Goal: Communication & Community: Connect with others

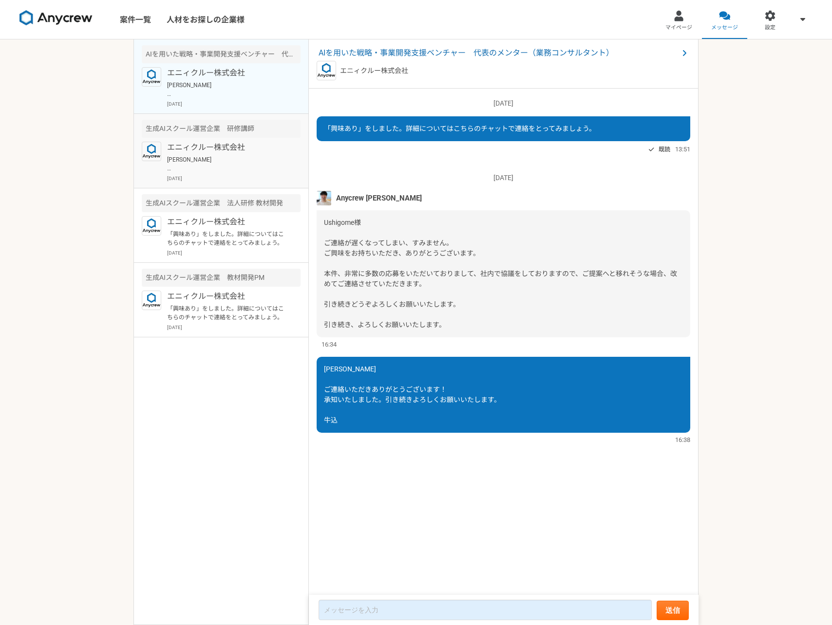
click at [225, 158] on p "[PERSON_NAME] ご調整いただきましてありがとうございます。[DATE]15:30から2会議よろしくお願いいたします。" at bounding box center [227, 164] width 120 height 18
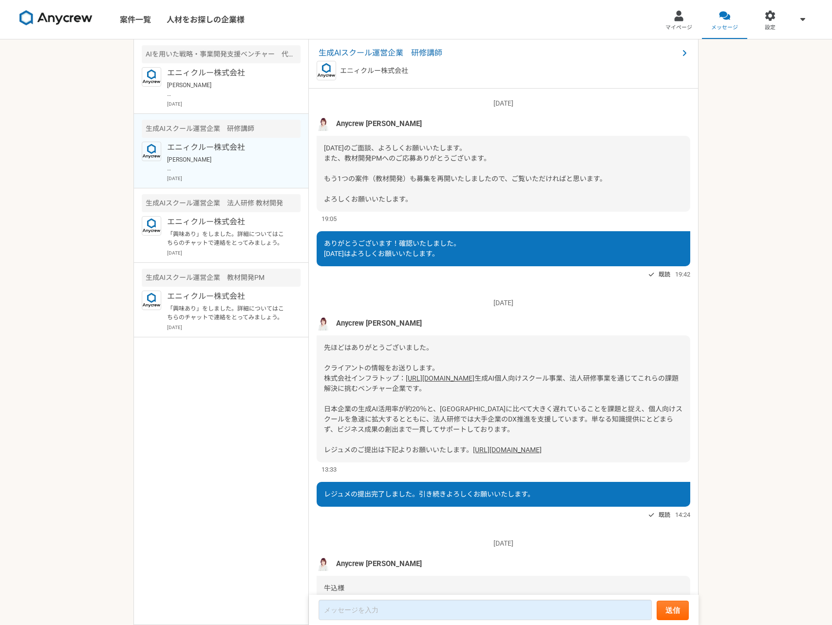
scroll to position [925, 0]
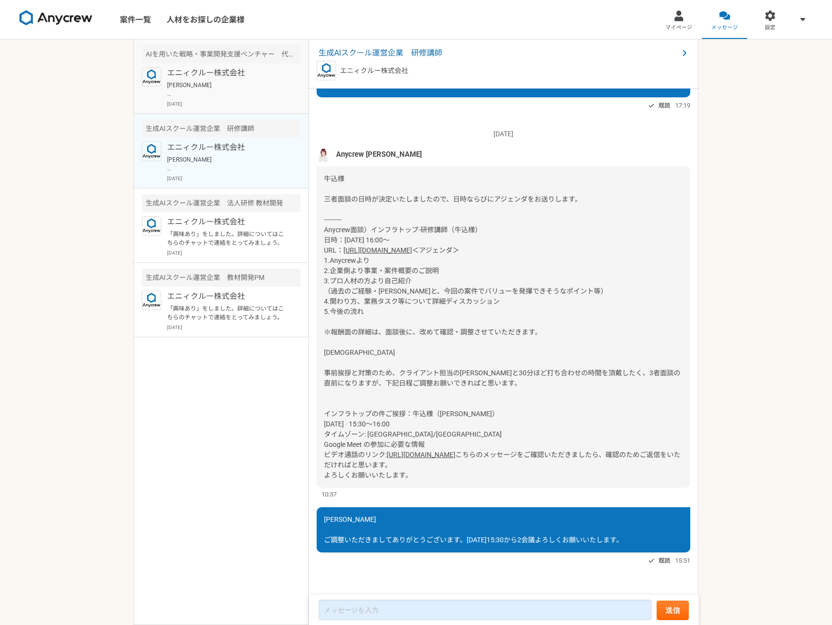
click at [237, 85] on p "[PERSON_NAME] ご連絡いただきありがとうございます！ 承知いたしました。引き続きよろしくお願いいたします。 牛込" at bounding box center [227, 90] width 120 height 18
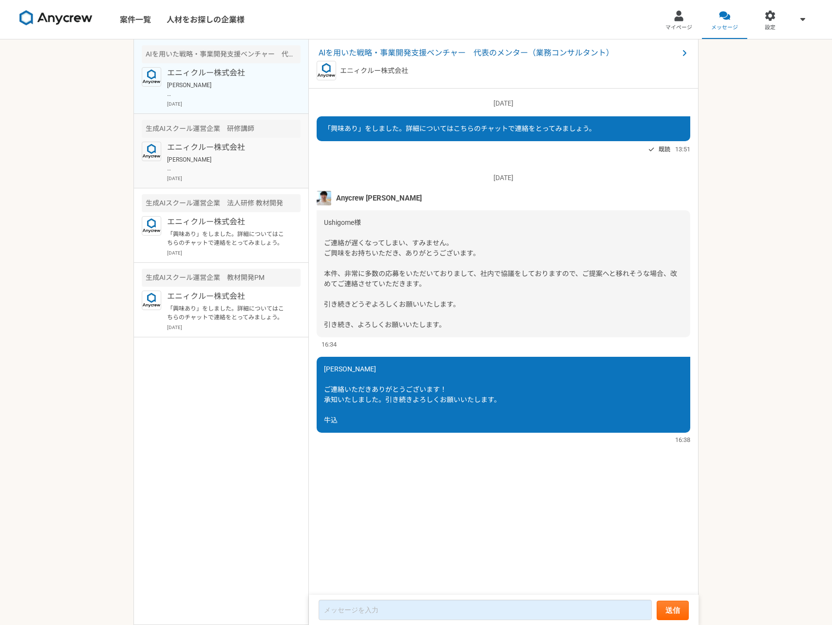
click at [228, 168] on p "[PERSON_NAME] ご調整いただきましてありがとうございます。[DATE]15:30から2会議よろしくお願いいたします。" at bounding box center [227, 164] width 120 height 18
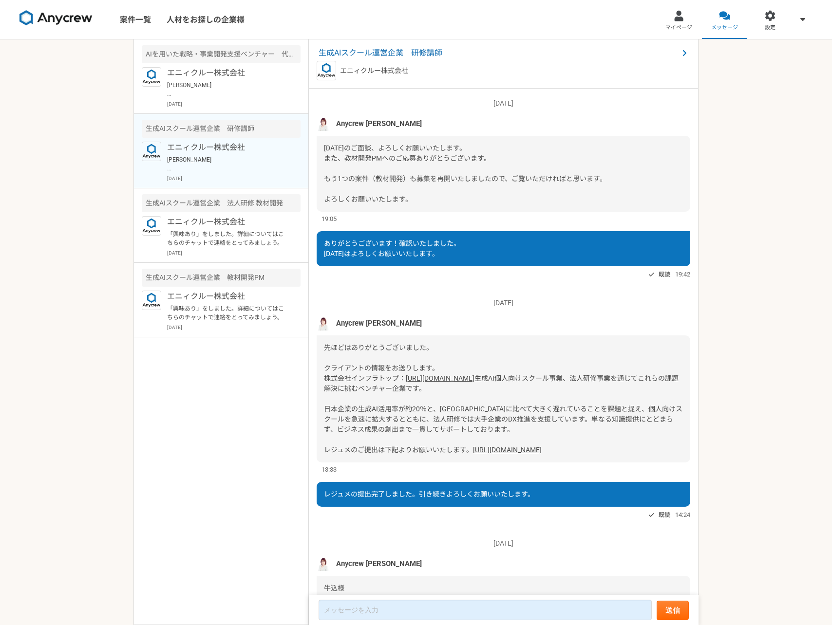
scroll to position [925, 0]
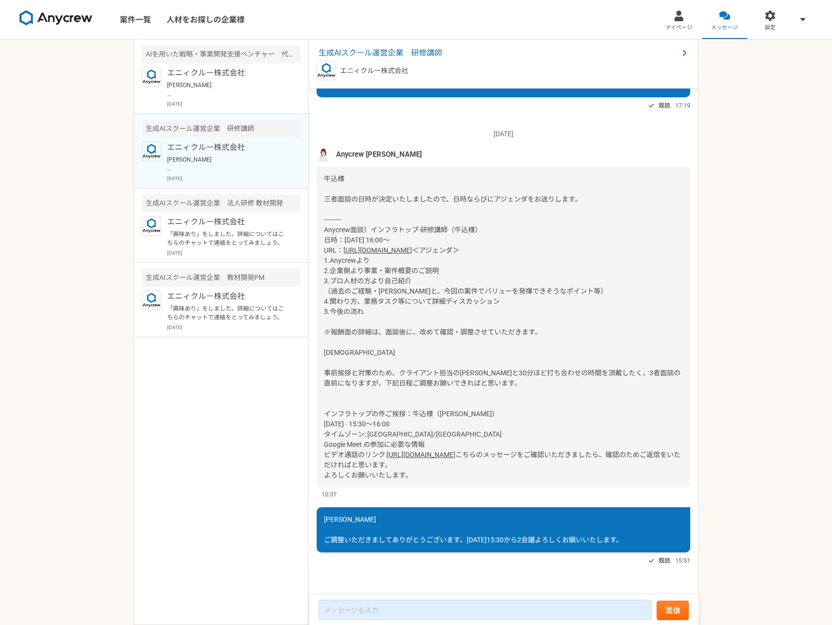
click at [410, 451] on link "[URL][DOMAIN_NAME]" at bounding box center [421, 455] width 69 height 8
click at [248, 226] on p "エニィクルー株式会社" at bounding box center [227, 222] width 120 height 12
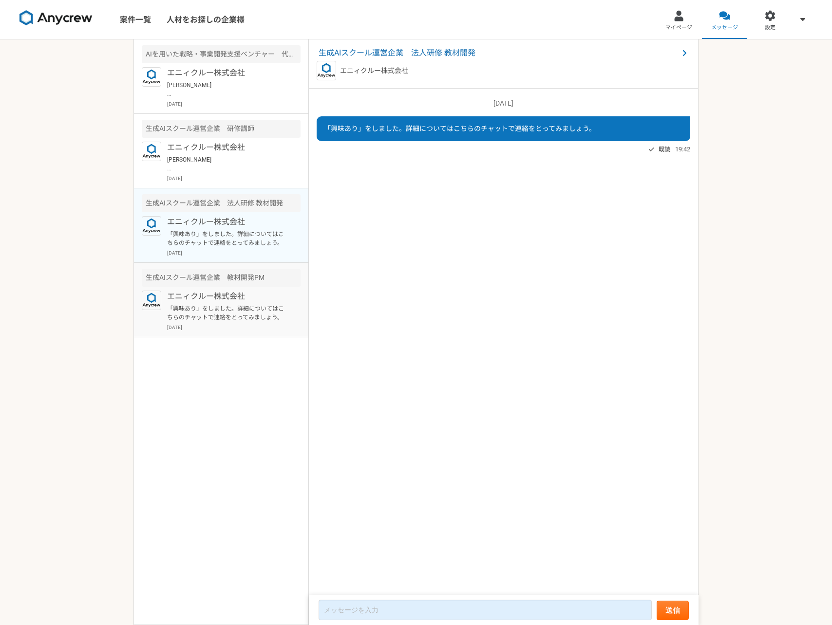
click at [241, 293] on p "エニィクルー株式会社" at bounding box center [227, 297] width 120 height 12
click at [244, 245] on p "「興味あり」をしました。詳細についてはこちらのチャットで連絡をとってみましょう。" at bounding box center [227, 239] width 120 height 18
click at [242, 180] on p "[DATE]" at bounding box center [233, 178] width 133 height 7
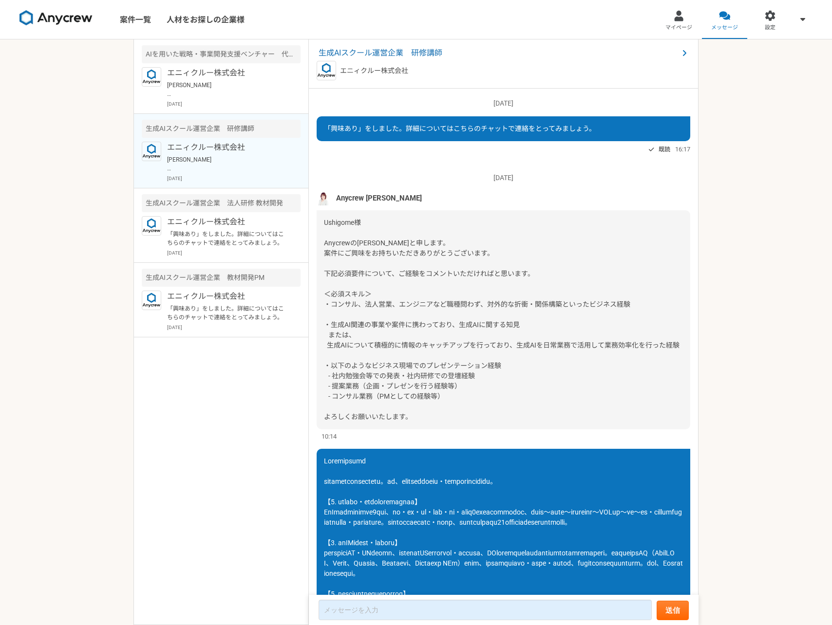
scroll to position [97, 0]
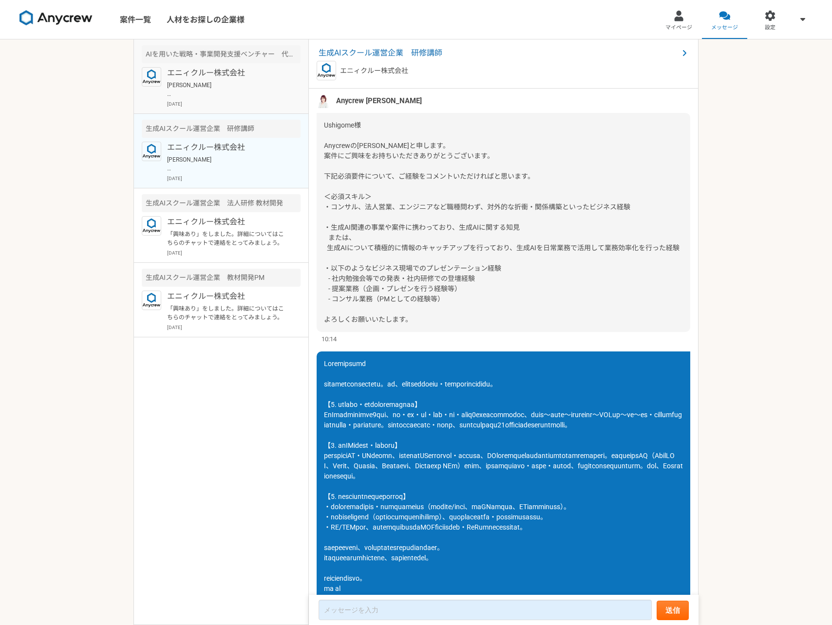
click at [231, 82] on p "[PERSON_NAME] ご連絡いただきありがとうございます！ 承知いたしました。引き続きよろしくお願いいたします。 牛込" at bounding box center [227, 90] width 120 height 18
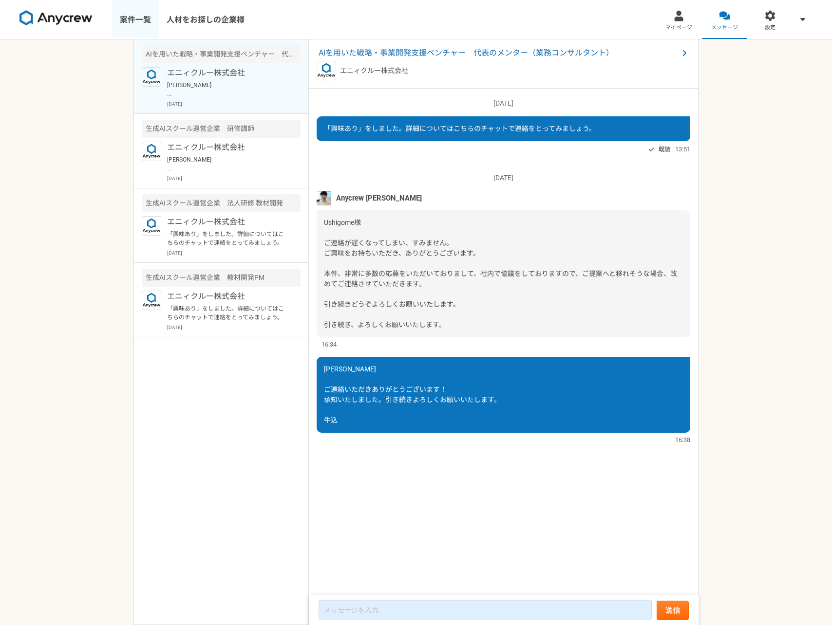
click at [128, 23] on link "案件一覧" at bounding box center [135, 19] width 47 height 39
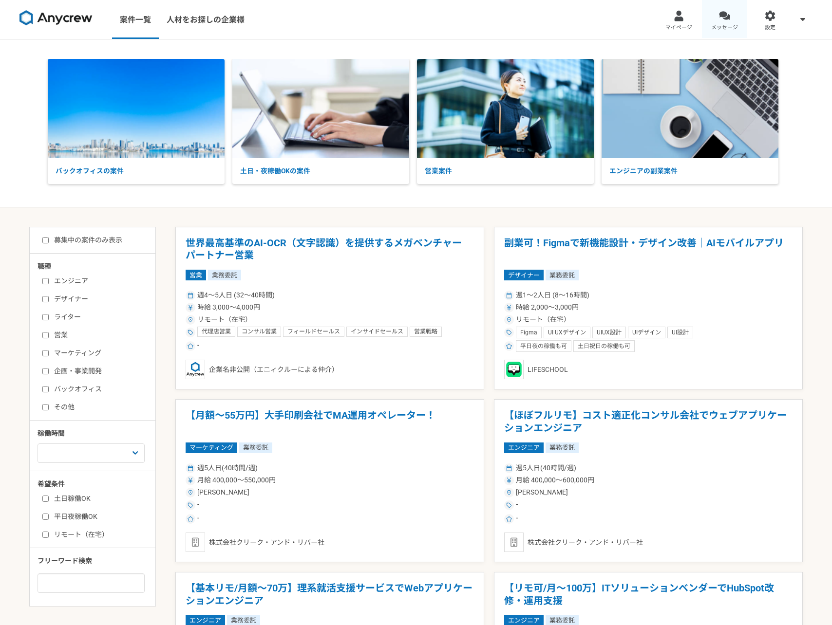
click at [723, 19] on div at bounding box center [724, 15] width 11 height 11
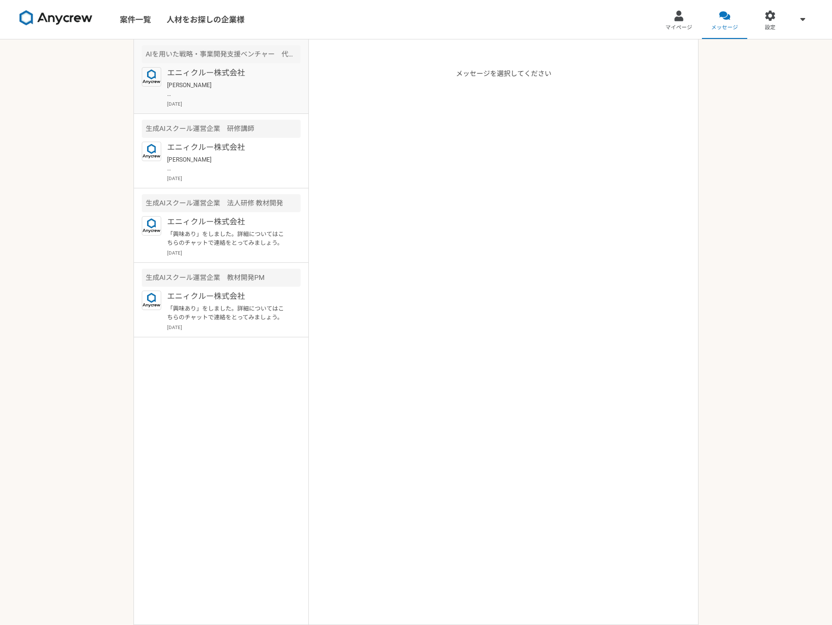
click at [269, 92] on p "[PERSON_NAME] ご連絡いただきありがとうございます！ 承知いたしました。引き続きよろしくお願いいたします。 牛込" at bounding box center [227, 90] width 120 height 18
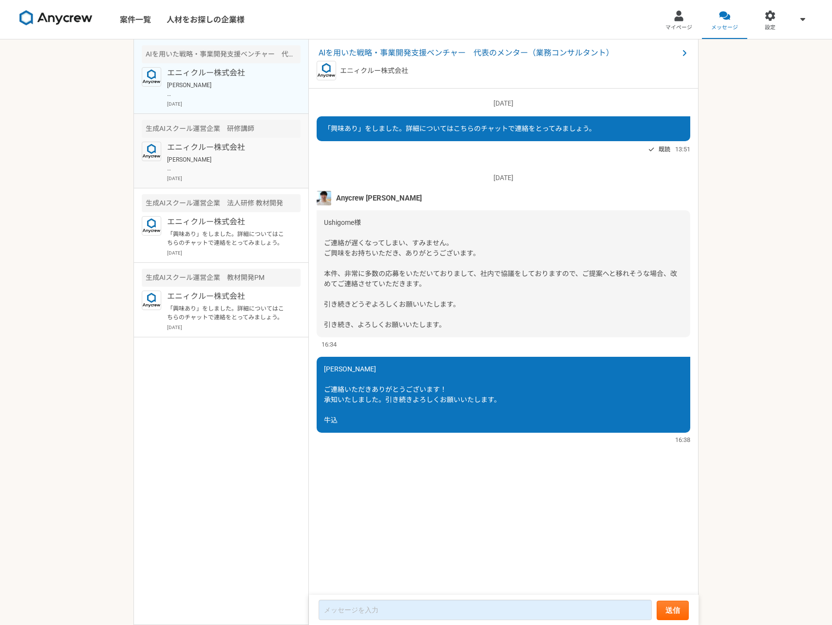
click at [292, 136] on div "生成AIスクール運営企業　研修講師" at bounding box center [221, 129] width 159 height 18
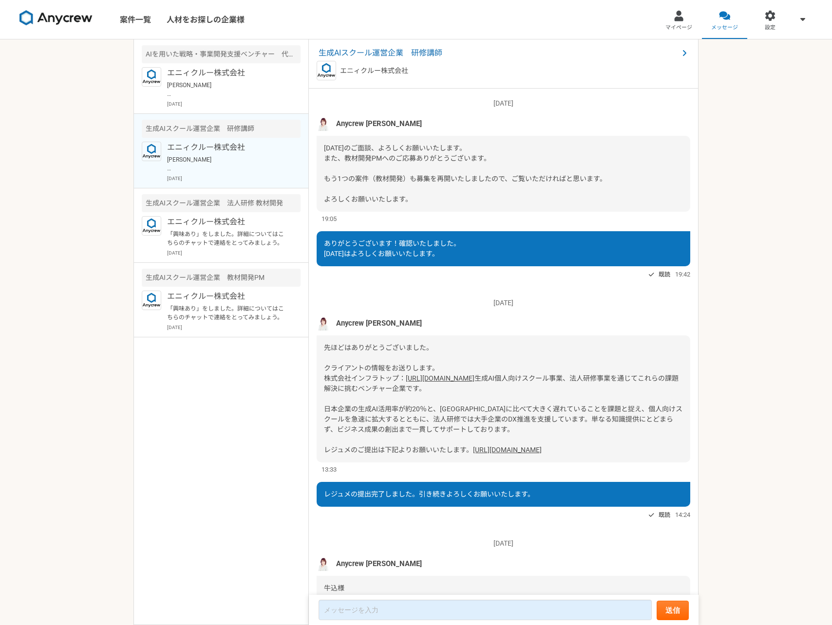
scroll to position [925, 0]
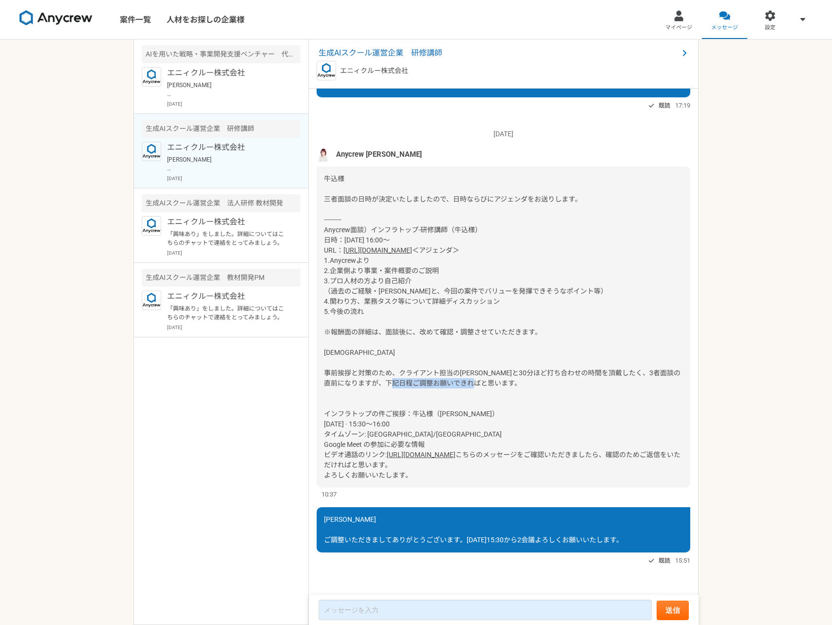
drag, startPoint x: 326, startPoint y: 407, endPoint x: 406, endPoint y: 404, distance: 79.9
click at [406, 404] on span "＜アジェンダ＞ 1.Anycrewより 2.企業側より事業・案件概要のご説明 3.プロ人材の方より自己紹介 （過去のご経験・[PERSON_NAME]と、今回…" at bounding box center [502, 352] width 357 height 212
copy span "インフラトップの件ご挨拶"
click at [434, 403] on span "＜アジェンダ＞ 1.Anycrewより 2.企業側より事業・案件概要のご説明 3.プロ人材の方より自己紹介 （過去のご経験・[PERSON_NAME]と、今回…" at bounding box center [502, 352] width 357 height 212
click at [412, 246] on link "[URL][DOMAIN_NAME]" at bounding box center [377, 250] width 69 height 8
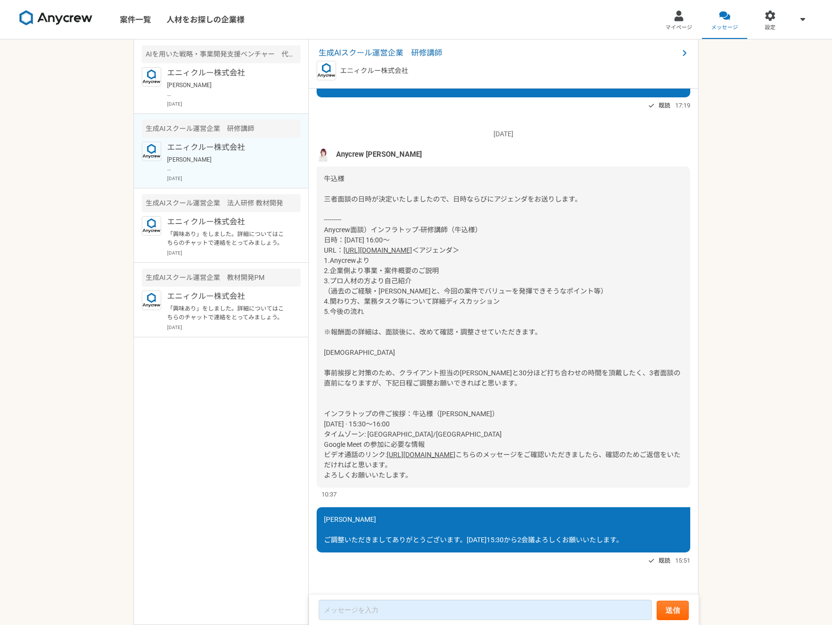
click at [409, 14] on nav "案件一覧 人材をお探しの企業様 マイページ メッセージ 設定" at bounding box center [416, 19] width 832 height 39
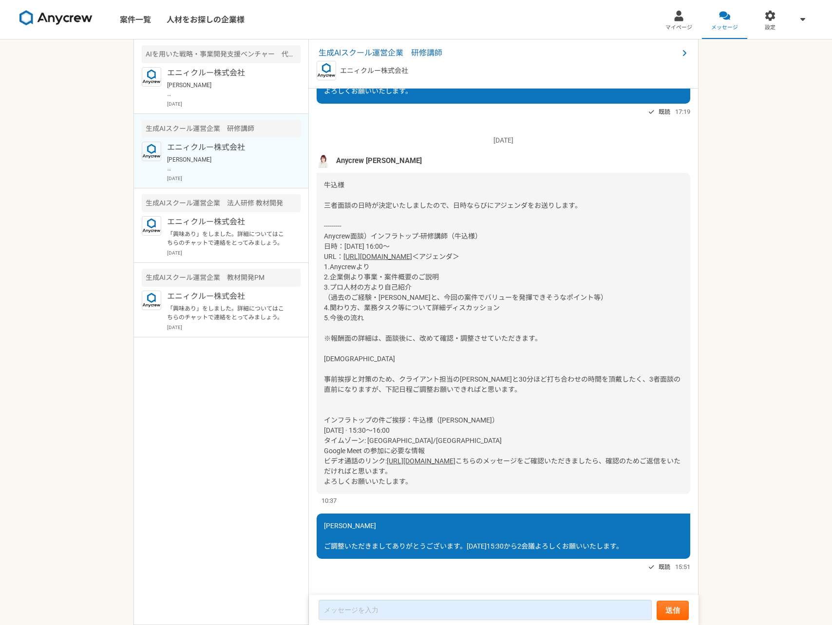
click at [77, 23] on img at bounding box center [55, 18] width 73 height 16
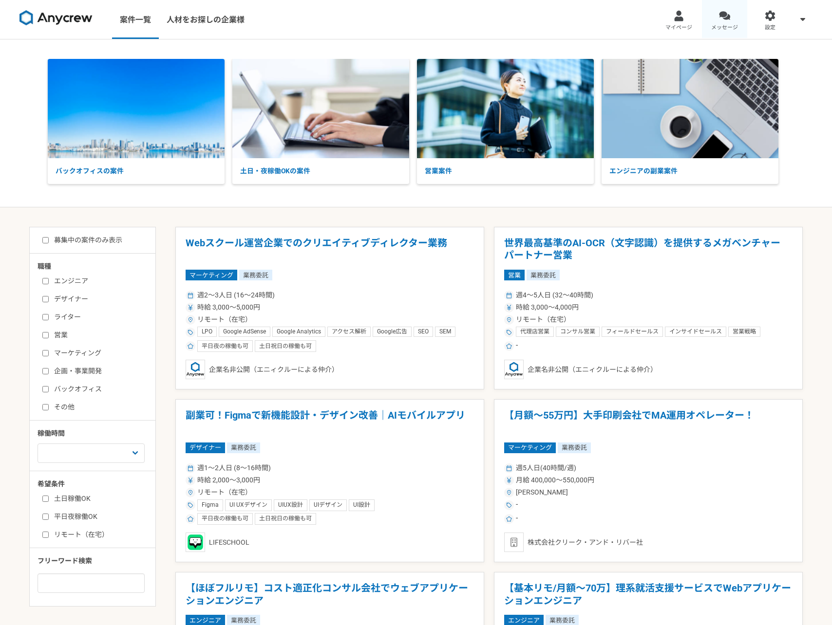
click at [733, 15] on link "メッセージ" at bounding box center [725, 19] width 46 height 39
